Goal: Information Seeking & Learning: Understand process/instructions

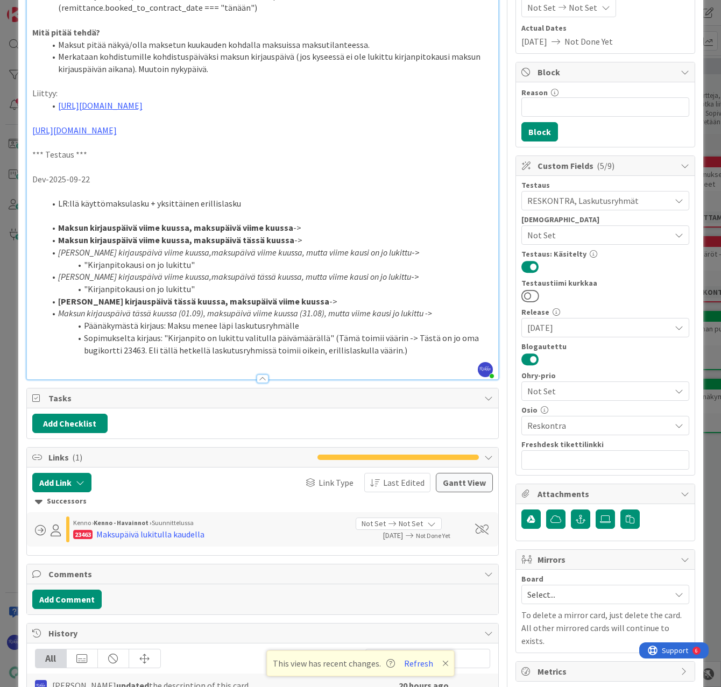
click at [353, 258] on em "[PERSON_NAME] kirjauspäivä viime kuussa,maksupäivä viime kuussa, mutta viime ka…" at bounding box center [234, 252] width 353 height 11
drag, startPoint x: 57, startPoint y: 239, endPoint x: 301, endPoint y: 242, distance: 243.7
click at [301, 234] on li "Maksun kirjauspäivä viime kuussa, maksupäivä viime kuussa ->" at bounding box center [269, 228] width 448 height 12
copy li "Maksun kirjauspäivä viime kuussa, maksupäivä viime kuussa ->"
click at [422, 356] on li "Sopimukselta kirjaus: "Kirjanpito on lukittu valitulla päivämäärällä" (Tämä toi…" at bounding box center [269, 344] width 448 height 24
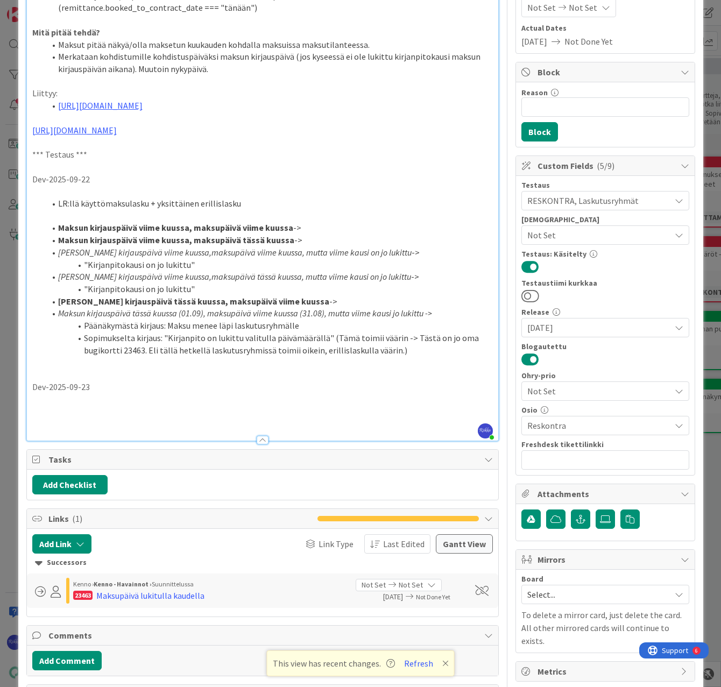
drag, startPoint x: 58, startPoint y: 239, endPoint x: 314, endPoint y: 246, distance: 256.2
click at [314, 246] on ol "[PERSON_NAME] kirjauspäivä viime kuussa, maksupäivä viime kuussa -> Maksun kirj…" at bounding box center [262, 289] width 461 height 135
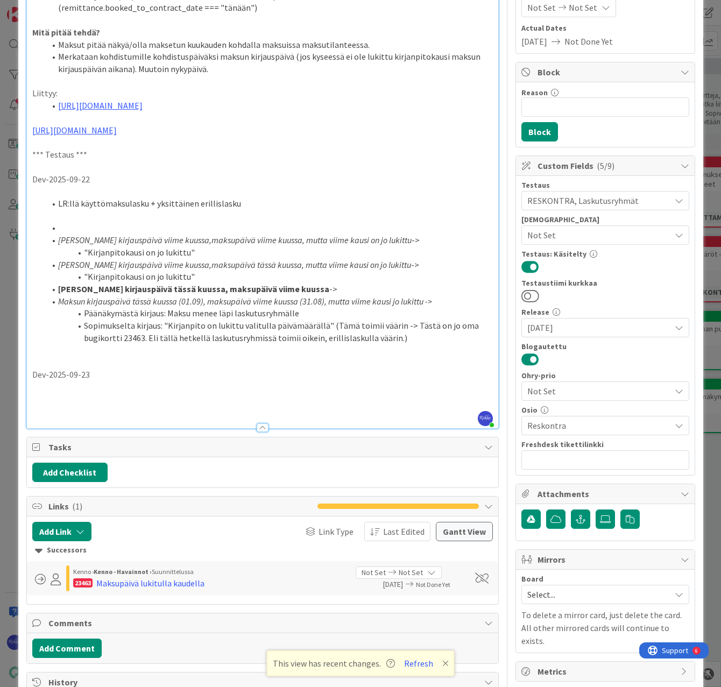
click at [61, 405] on p at bounding box center [262, 399] width 461 height 12
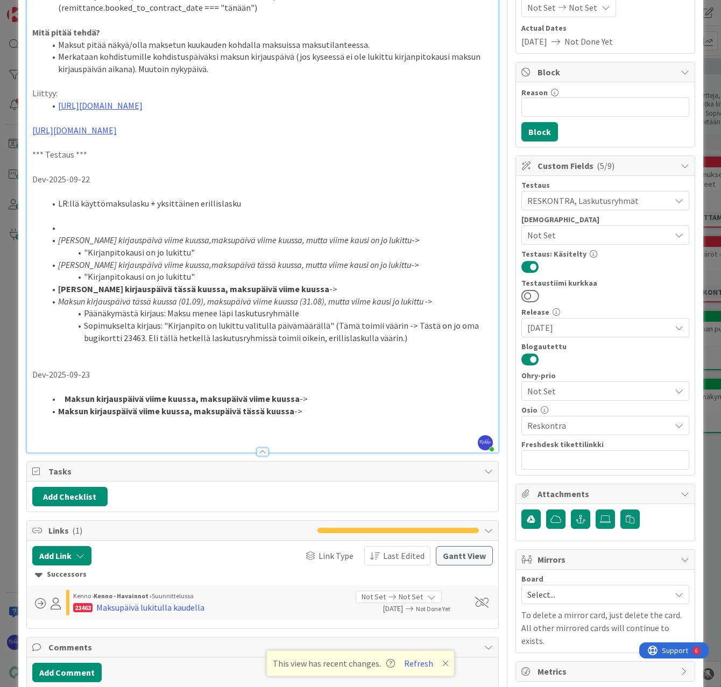
drag, startPoint x: 58, startPoint y: 300, endPoint x: 301, endPoint y: 302, distance: 243.7
click at [301, 295] on li "Maksun kirjauspäivä tässä kuussa, maksupäivä viime kuussa ->" at bounding box center [269, 289] width 448 height 12
click at [320, 418] on li "Maksun kirjauspäivä viime kuussa, maksupäivä tässä kuussa ->" at bounding box center [269, 411] width 448 height 12
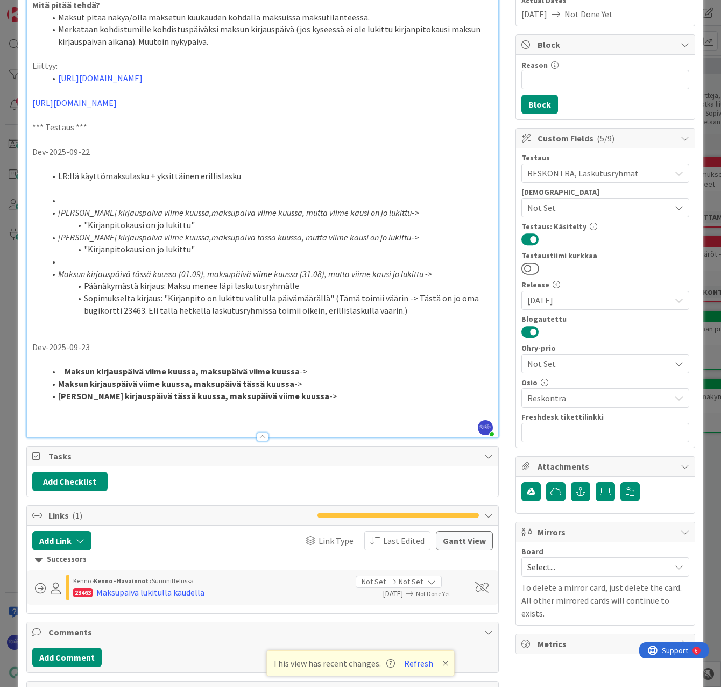
scroll to position [200, 0]
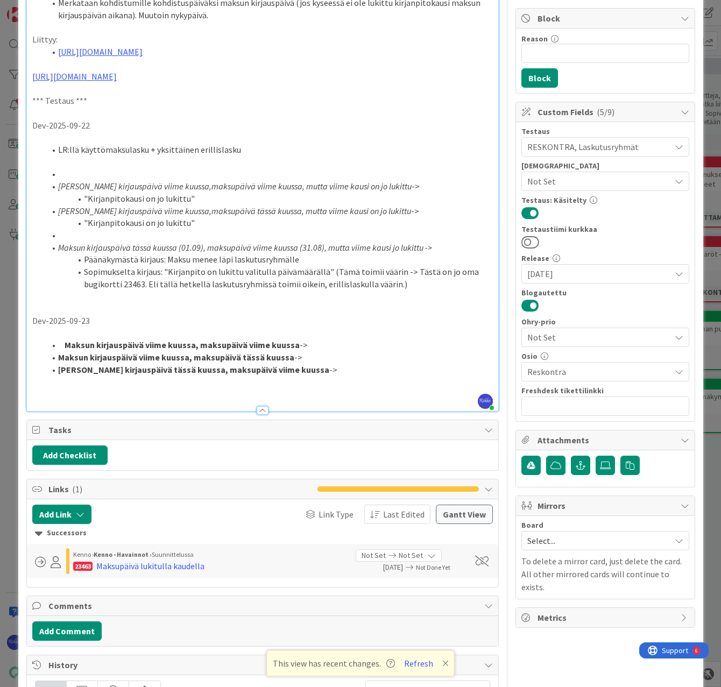
click at [66, 350] on strong "Maksun kirjauspäivä viime kuussa, maksupäivä viime kuussa" at bounding box center [182, 344] width 235 height 11
click at [331, 351] on li "Maksun kirjauspäivä viime kuussa, maksupäivä viime kuussa ->" at bounding box center [269, 345] width 448 height 12
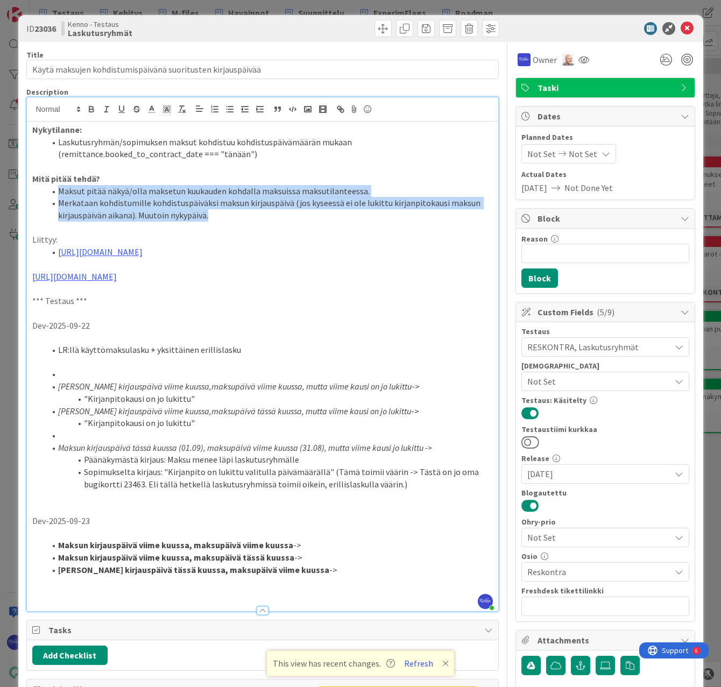
drag, startPoint x: 58, startPoint y: 189, endPoint x: 235, endPoint y: 212, distance: 178.4
click at [235, 212] on ol "Maksut pitää näkyä/olla maksetun kuukauden kohdalla maksuissa maksutilanteessa.…" at bounding box center [262, 203] width 461 height 37
copy ol "Maksut pitää näkyä/olla maksetun kuukauden kohdalla maksuissa maksutilanteessa.…"
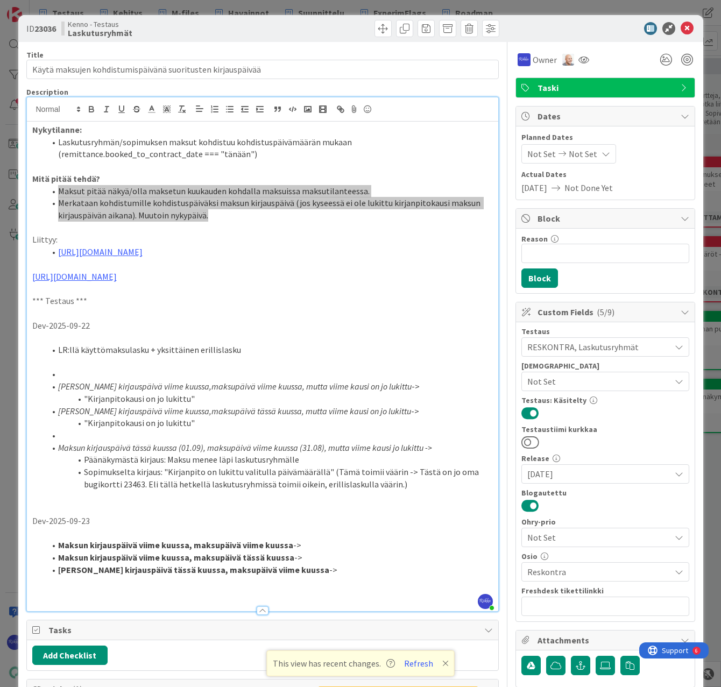
scroll to position [215, 0]
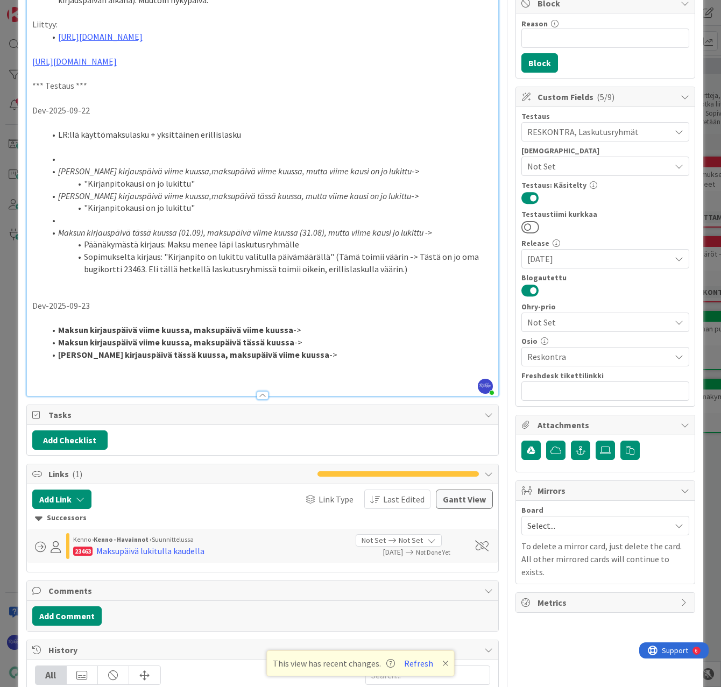
click at [326, 336] on li "Maksun kirjauspäivä viime kuussa, maksupäivä viime kuussa ->" at bounding box center [269, 330] width 448 height 12
click at [324, 336] on li "Maksun kirjauspäivä viime kuussa, maksupäivä viime kuussa -> 20 e" at bounding box center [269, 330] width 448 height 12
click at [372, 336] on li "Maksun kirjauspäivä viime kuussa, maksupäivä viime kuussa -> 20 e [DATE]," at bounding box center [269, 330] width 448 height 12
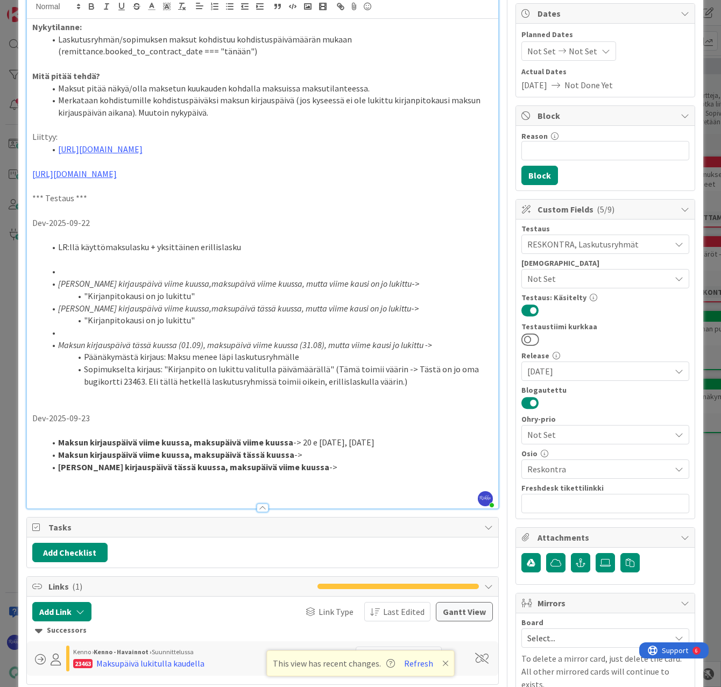
scroll to position [108, 0]
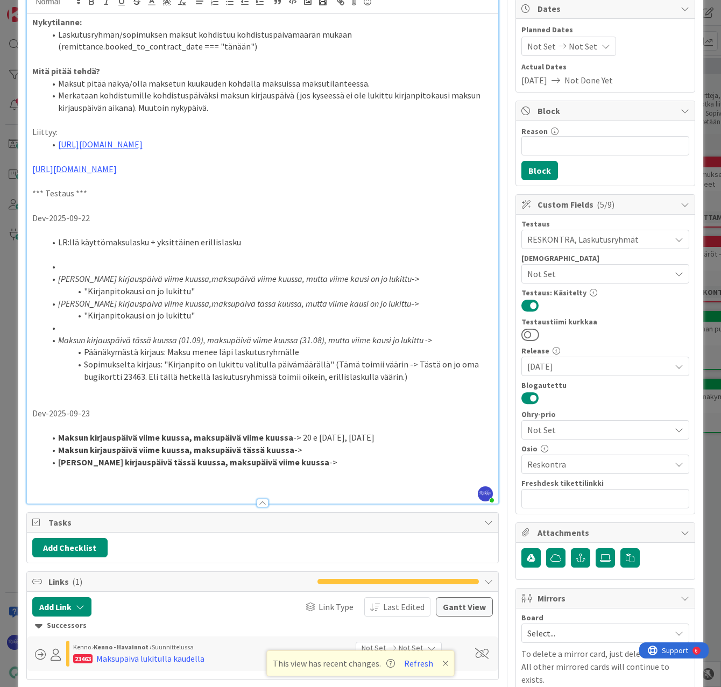
click at [59, 443] on strong "Maksun kirjauspäivä viime kuussa, maksupäivä viime kuussa" at bounding box center [175, 437] width 235 height 11
click at [69, 493] on p at bounding box center [262, 486] width 461 height 12
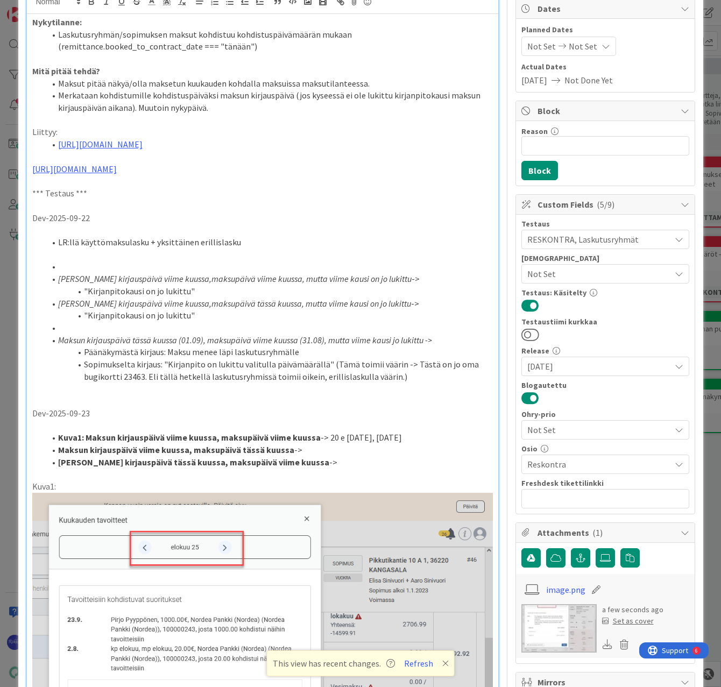
click at [342, 456] on li "Maksun kirjauspäivä viime kuussa, maksupäivä tässä kuussa ->" at bounding box center [269, 450] width 448 height 12
click at [316, 456] on li "Maksun kirjauspäivä viime kuussa, maksupäivä tässä kuussa ->" at bounding box center [269, 450] width 448 height 12
click at [339, 444] on li "Kuva1: Maksun kirjauspäivä viime kuussa, maksupäivä viime kuussa -> 20 e [DATE]…" at bounding box center [269, 437] width 448 height 12
click at [347, 456] on li "[PERSON_NAME] kirjauspäivä viime kuussa, maksupäivä tässä kuussa -> 200 €" at bounding box center [269, 450] width 448 height 12
click at [364, 468] on li "Maksun kirjauspäivä tässä kuussa, maksupäivä viime kuussa ->" at bounding box center [269, 462] width 448 height 12
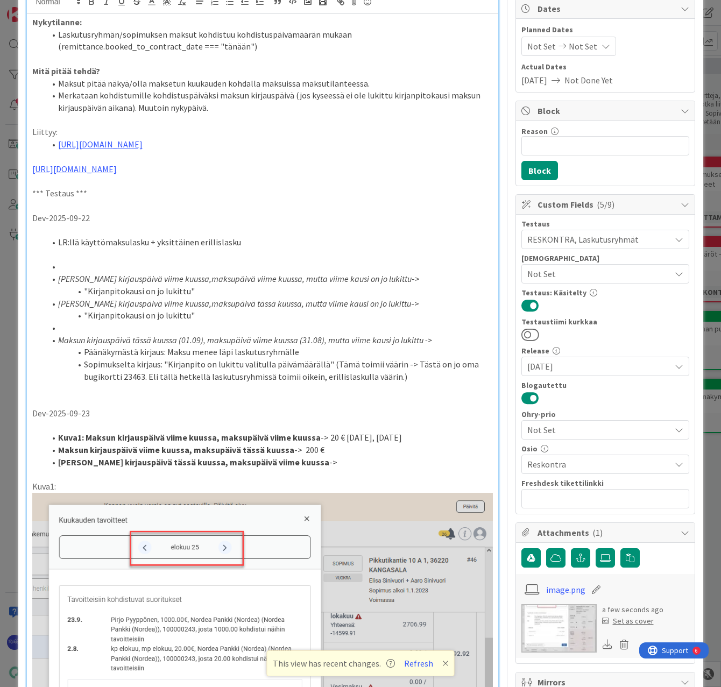
click at [358, 456] on li "[PERSON_NAME] kirjauspäivä viime kuussa, maksupäivä tässä kuussa -> 200 €" at bounding box center [269, 450] width 448 height 12
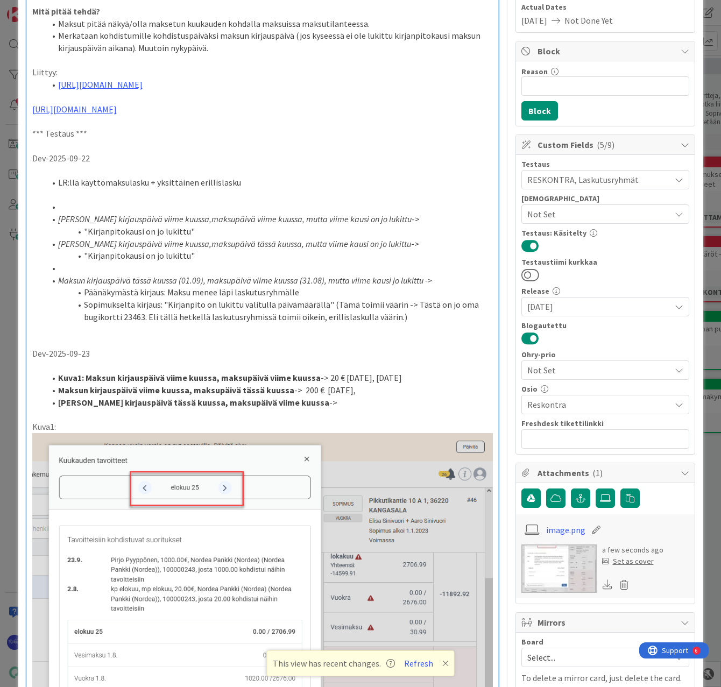
scroll to position [269, 0]
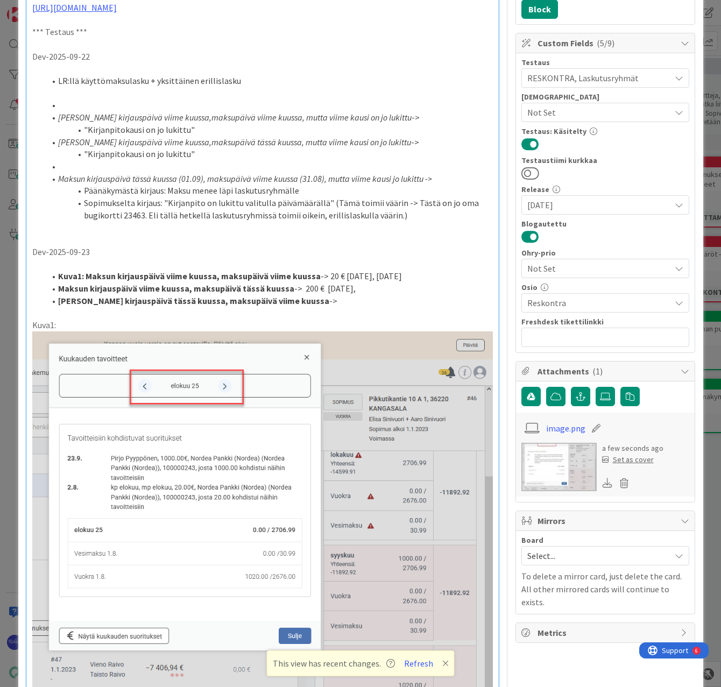
click at [392, 282] on li "Kuva1: Maksun kirjauspäivä viime kuussa, maksupäivä viime kuussa -> 20 € [DATE]…" at bounding box center [269, 276] width 448 height 12
click at [401, 295] on li "Maksun kirjauspäivä viime kuussa, maksupäivä tässä kuussa -> 200 € [DATE]," at bounding box center [269, 288] width 448 height 12
click at [409, 295] on li "Maksun kirjauspäivä viime kuussa, maksupäivä tässä kuussa -> 200 € [DATE]," at bounding box center [269, 288] width 448 height 12
click at [379, 282] on li "Kuva1: Maksun kirjauspäivä viime kuussa, maksupäivä viime kuussa -> 20 € [DATE]…" at bounding box center [269, 276] width 448 height 12
click at [428, 282] on li "Kuva1: Maksun kirjauspäivä viime kuussa, maksupäivä viime kuussa -> 20 € [DATE]…" at bounding box center [269, 276] width 448 height 12
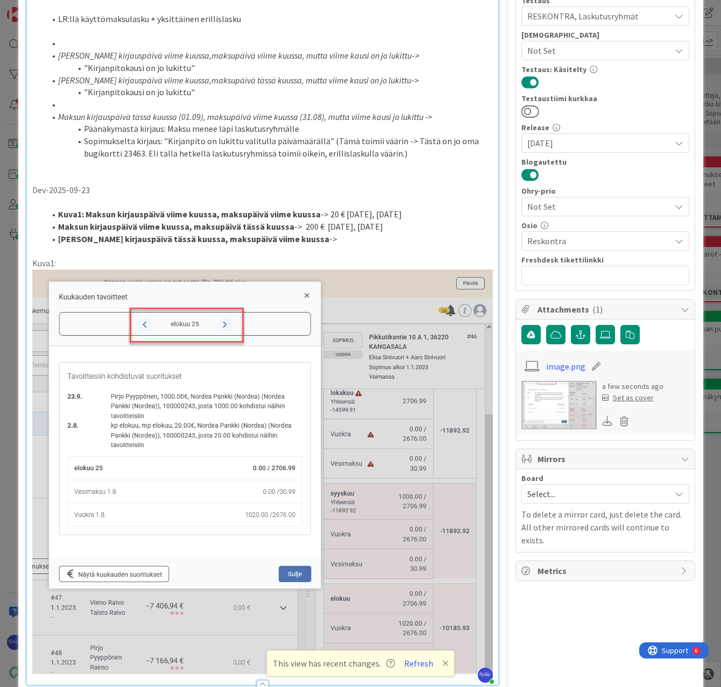
scroll to position [377, 0]
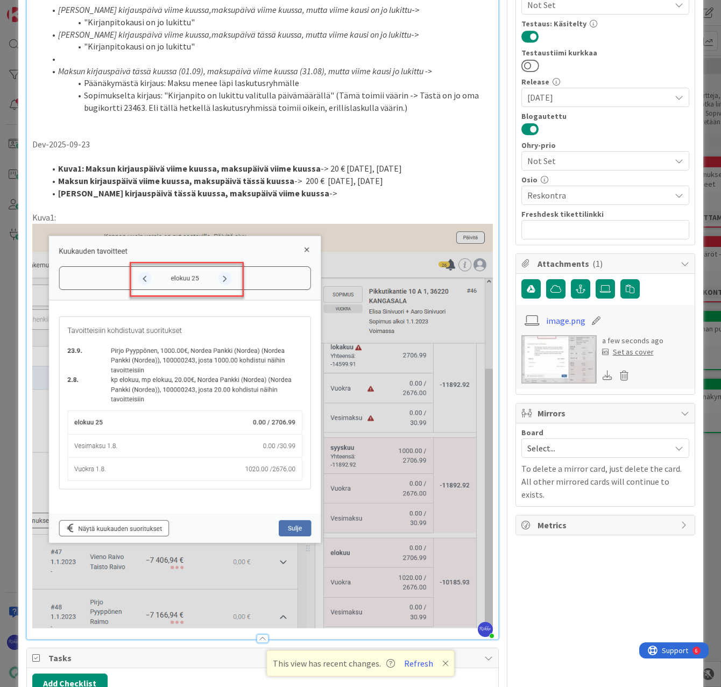
click at [485, 625] on div "Nykytilanne: Laskutusryhmän/sopimuksen maksut kohdistuu kohdistuspäivämäärän mu…" at bounding box center [262, 192] width 471 height 894
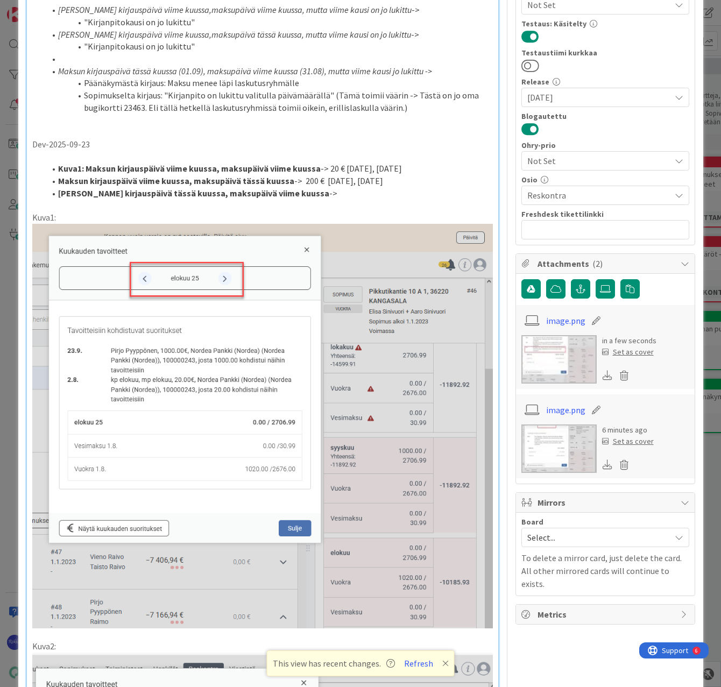
click at [486, 400] on div "Nykytilanne: Laskutusryhmän/sopimuksen maksut kohdistuu kohdistuspäivämäärän mu…" at bounding box center [262, 475] width 471 height 1460
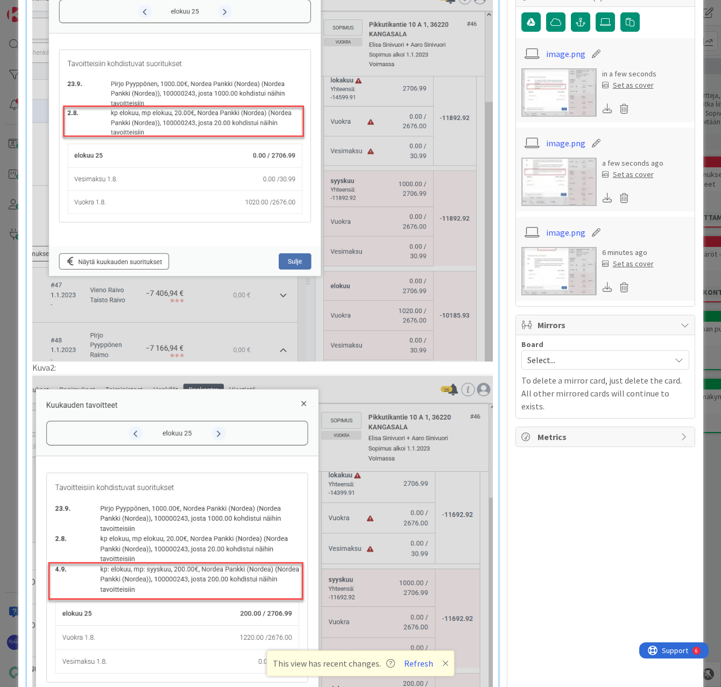
scroll to position [646, 0]
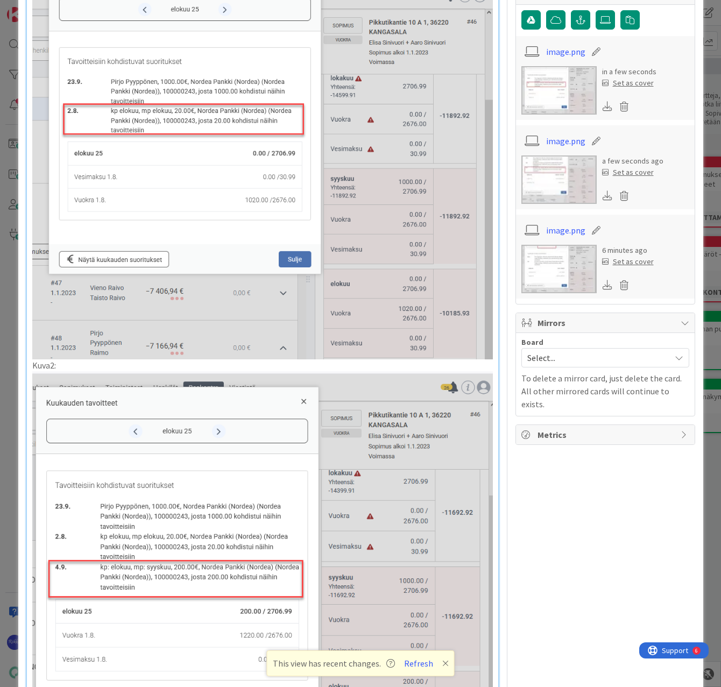
click at [31, 371] on div "Nykytilanne: Laskutusryhmän/sopimuksen maksut kohdistuu kohdistuspäivämäärän mu…" at bounding box center [262, 199] width 471 height 1447
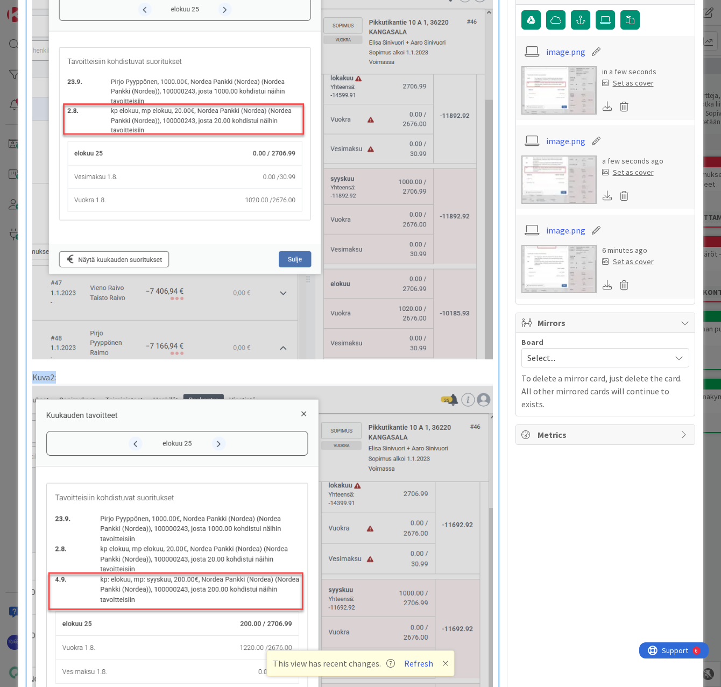
drag, startPoint x: 86, startPoint y: 381, endPoint x: 22, endPoint y: 385, distance: 64.6
click at [22, 385] on div "ID 23036 Kenno - Testaus Laskutusryhmät Title 59 / 128 Käytä maksujen kohdistum…" at bounding box center [360, 437] width 685 height 2136
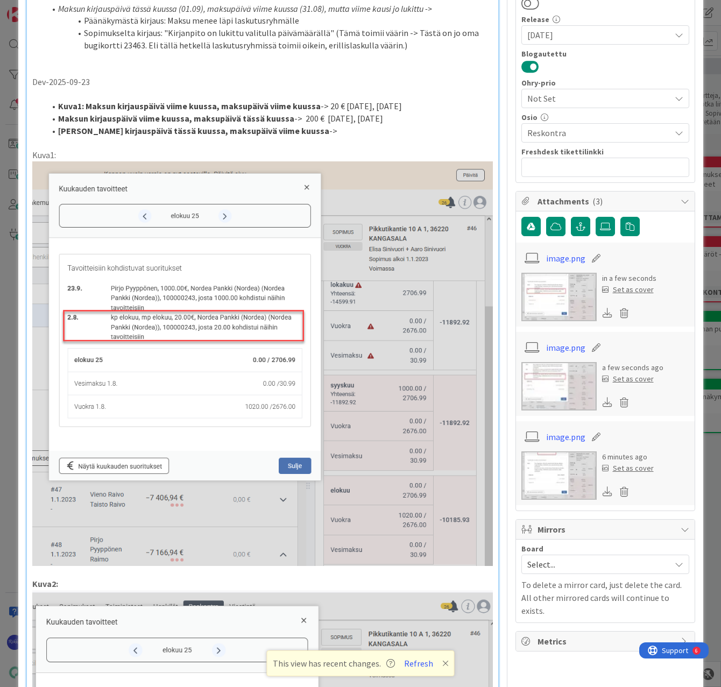
scroll to position [269, 0]
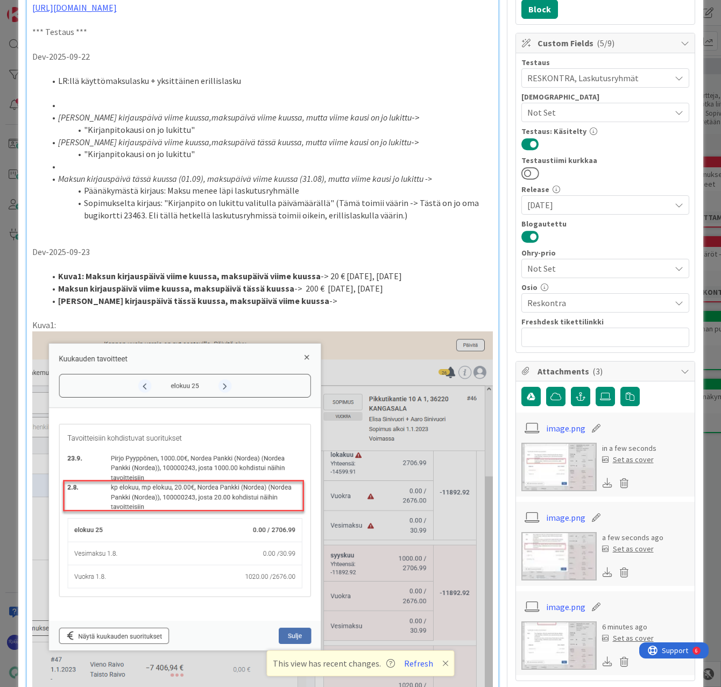
drag, startPoint x: 68, startPoint y: 335, endPoint x: 28, endPoint y: 335, distance: 40.4
click at [28, 335] on div "Nykytilanne: Laskutusryhmän/sopimuksen maksut kohdistuu kohdistuspäivämäärän mu…" at bounding box center [262, 583] width 471 height 1460
click at [86, 331] on p "Kuva1:" at bounding box center [262, 325] width 461 height 12
click at [331, 307] on li "Maksun kirjauspäivä tässä kuussa, maksupäivä viime kuussa ->" at bounding box center [269, 301] width 448 height 12
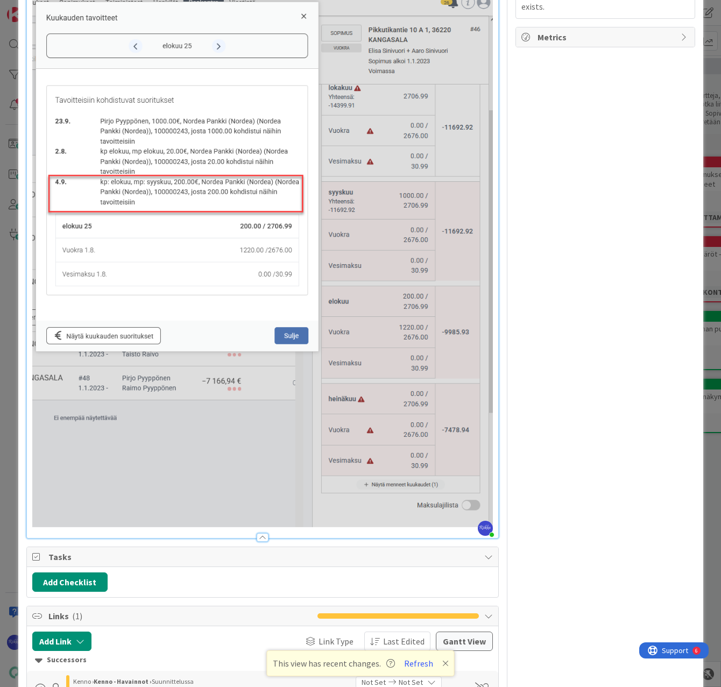
scroll to position [1130, 0]
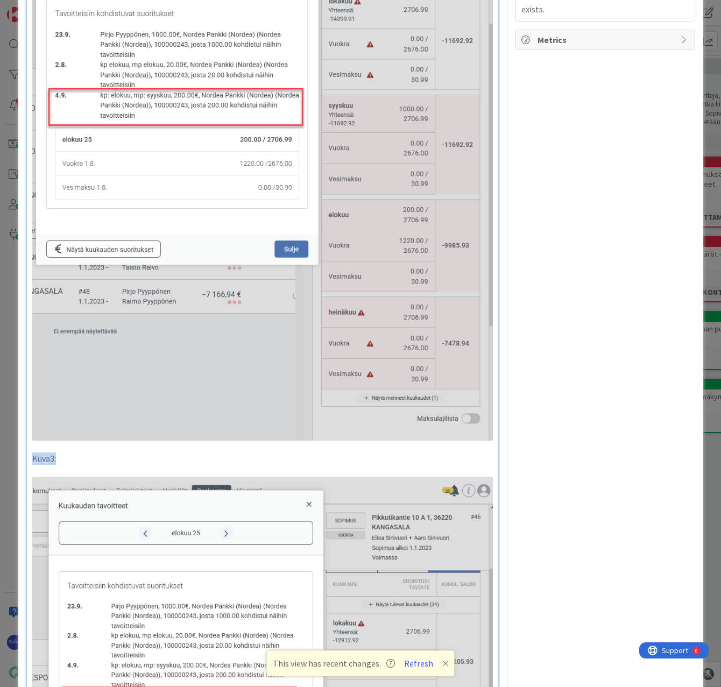
drag, startPoint x: 50, startPoint y: 456, endPoint x: 30, endPoint y: 457, distance: 20.0
click at [30, 457] on div "Nykytilanne: Laskutusryhmän/sopimuksen maksut kohdistuu kohdistuspäivämäärän mu…" at bounding box center [262, 5] width 471 height 2027
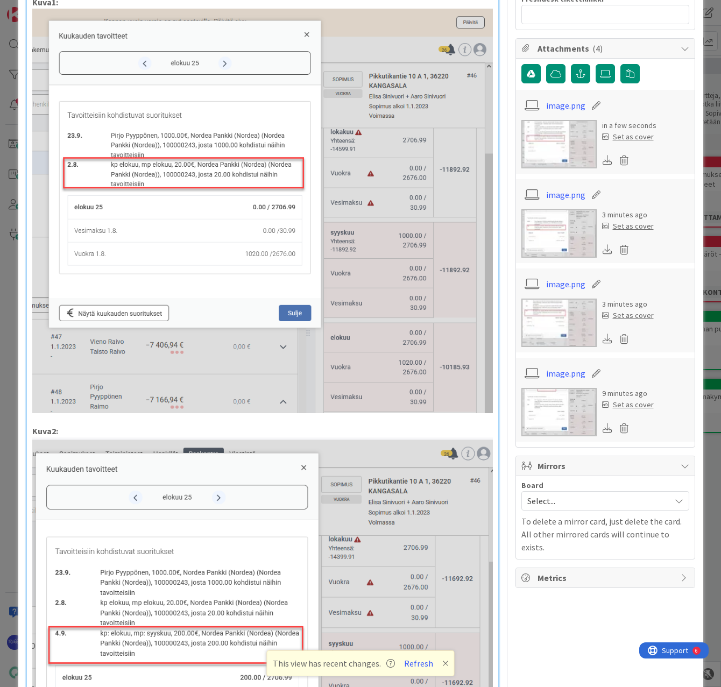
scroll to position [269, 0]
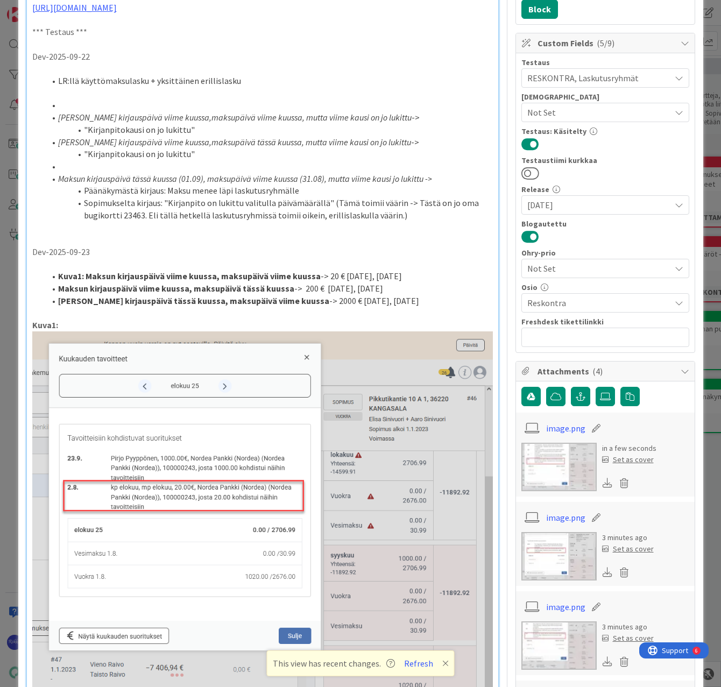
click at [320, 160] on li ""Kirjanpitokausi on jo lukittu"" at bounding box center [269, 154] width 448 height 12
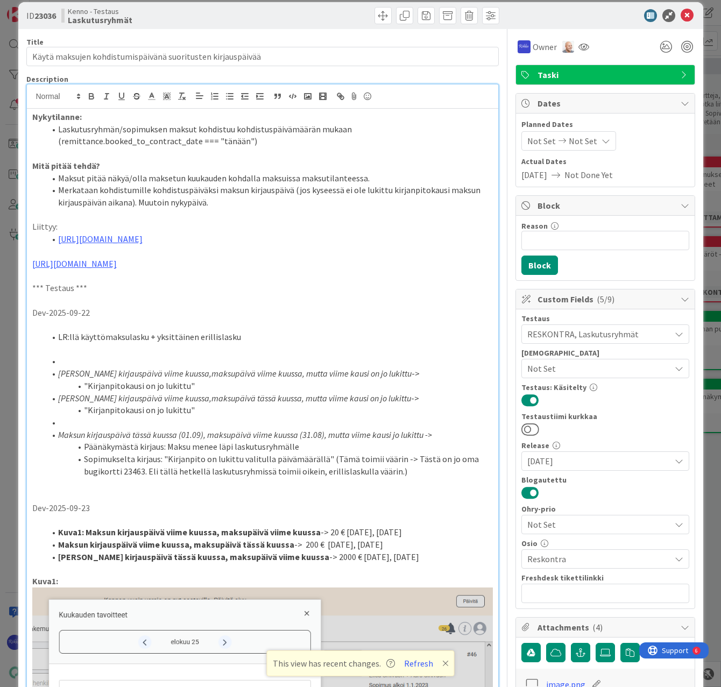
scroll to position [0, 0]
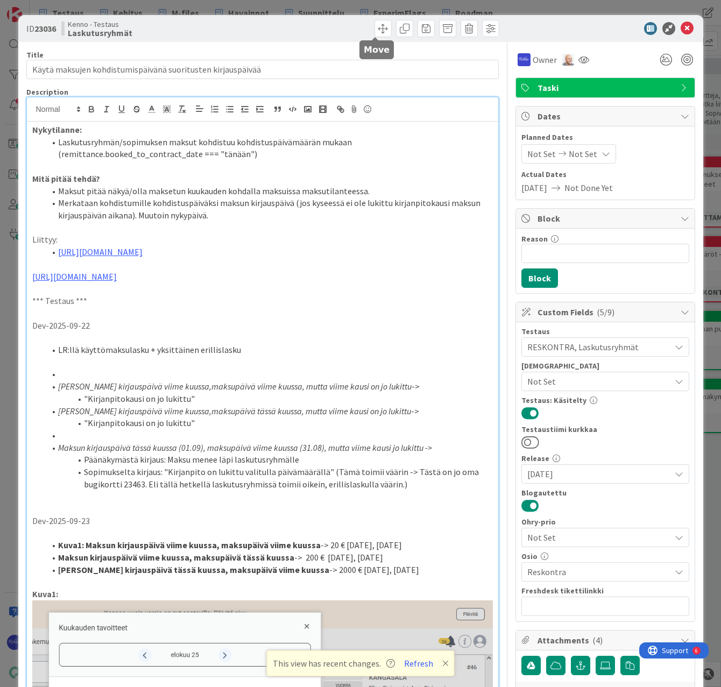
click at [374, 27] on span at bounding box center [382, 28] width 17 height 17
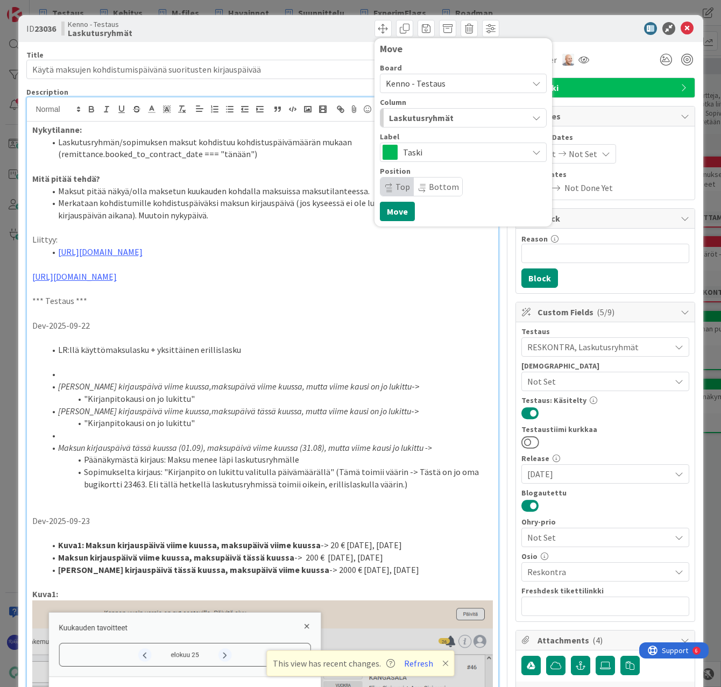
click at [437, 113] on span "Laskutusryhmät" at bounding box center [421, 118] width 65 height 14
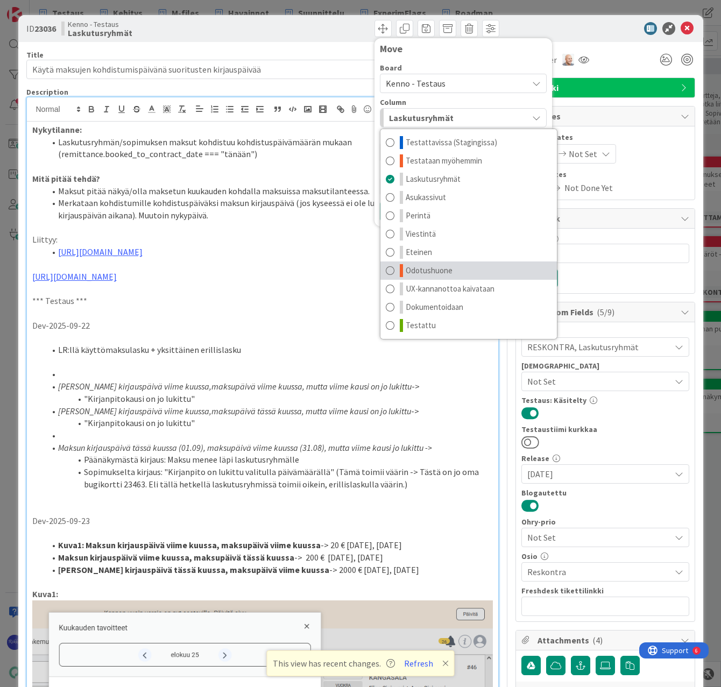
click at [448, 267] on link "Odotushuone" at bounding box center [468, 270] width 176 height 18
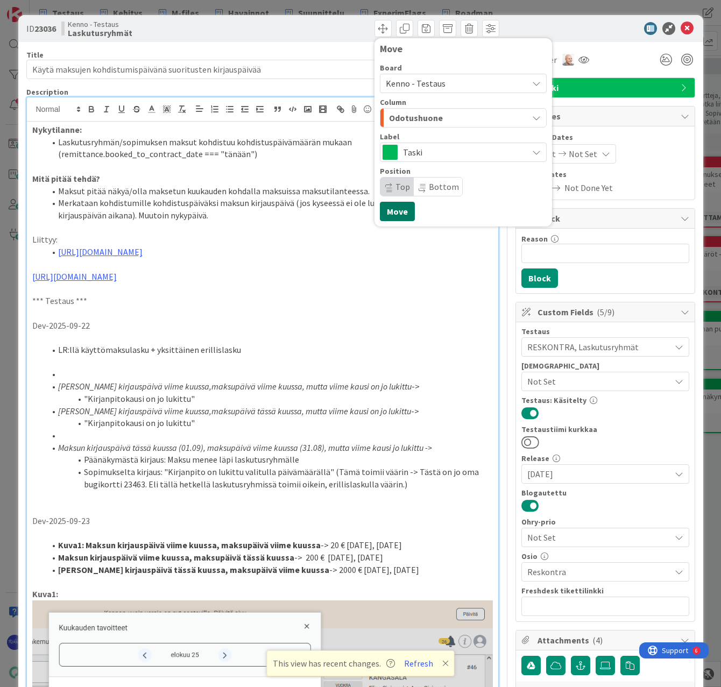
click at [389, 208] on button "Move" at bounding box center [397, 211] width 35 height 19
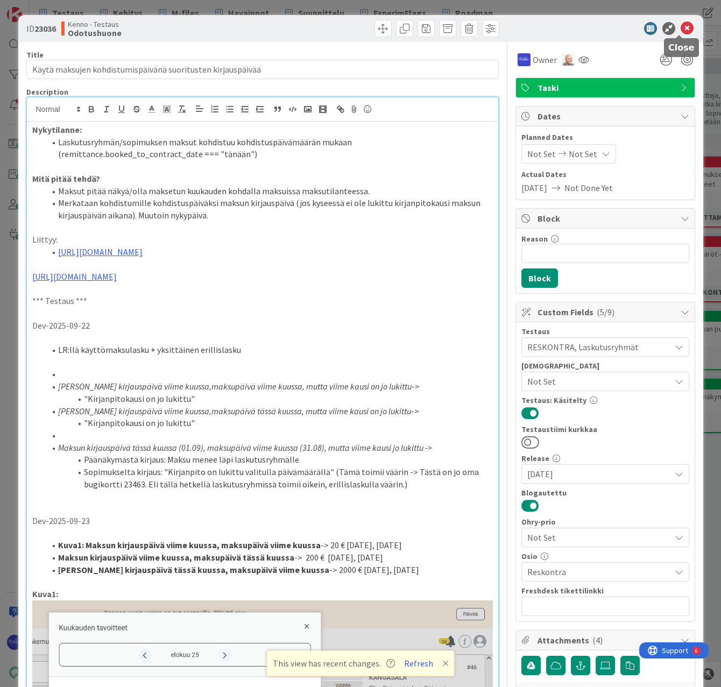
click at [681, 30] on icon at bounding box center [687, 28] width 13 height 13
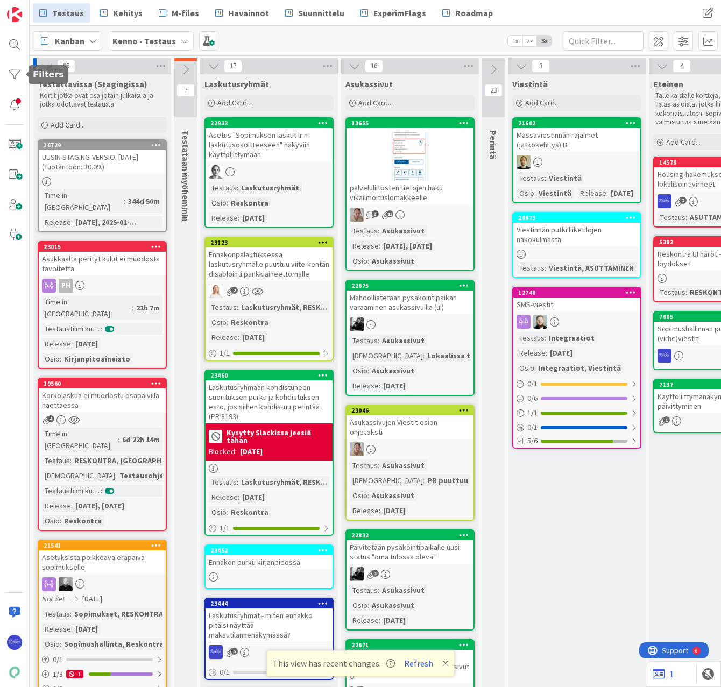
click at [10, 75] on div at bounding box center [15, 75] width 22 height 22
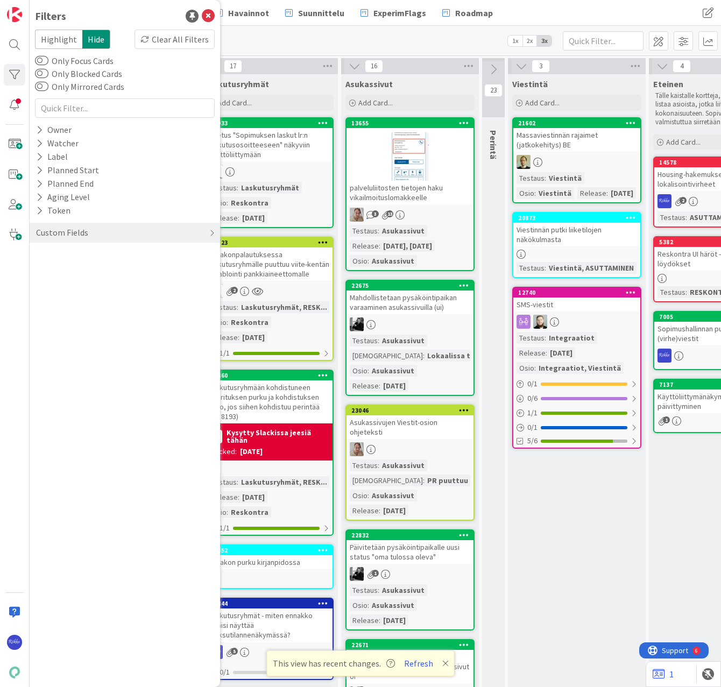
click at [63, 230] on div "Custom Fields" at bounding box center [62, 232] width 54 height 13
click at [40, 253] on icon at bounding box center [39, 254] width 7 height 9
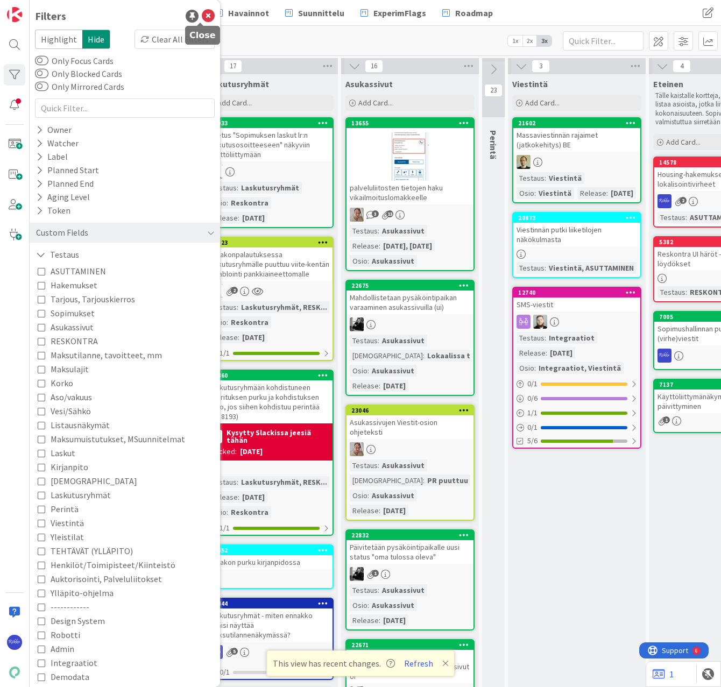
click at [202, 16] on icon at bounding box center [208, 16] width 13 height 13
